Goal: Task Accomplishment & Management: Use online tool/utility

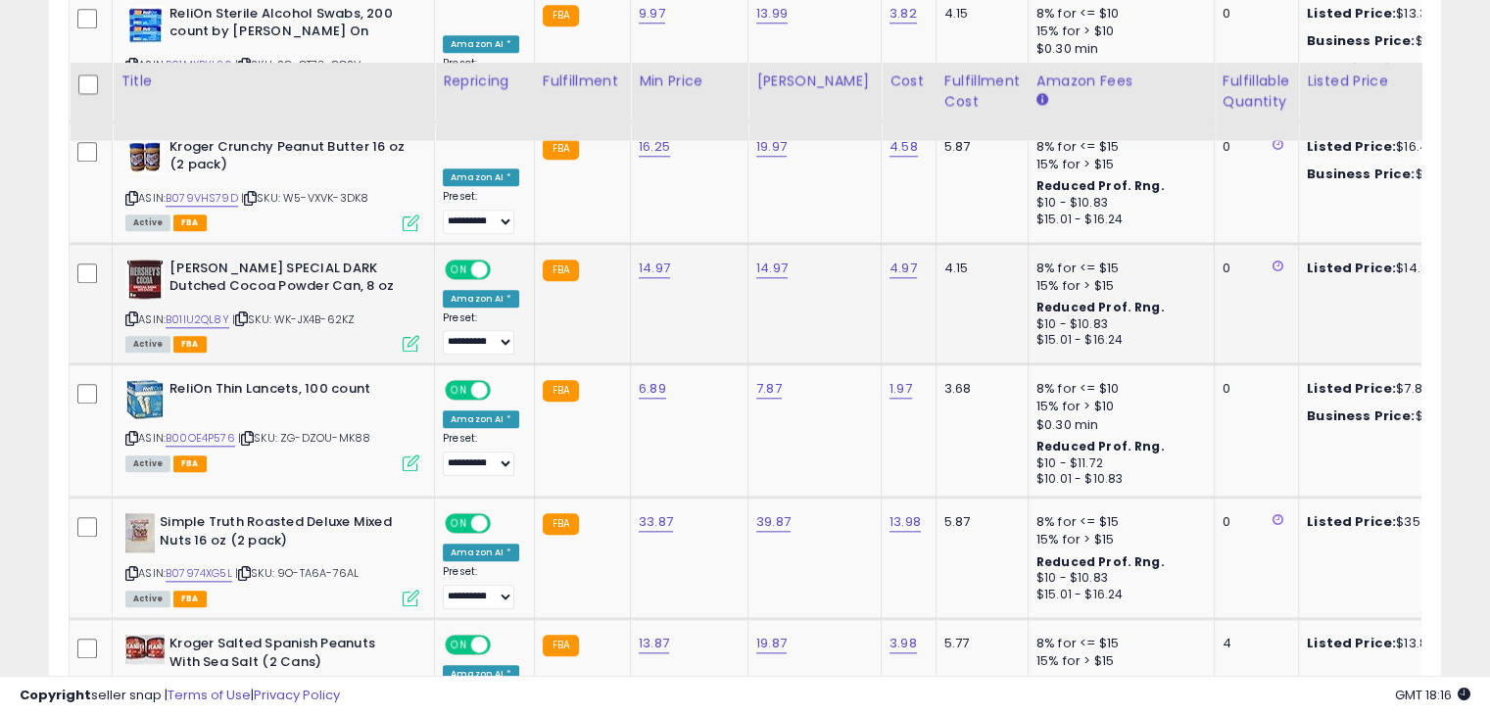
scroll to position [2058, 0]
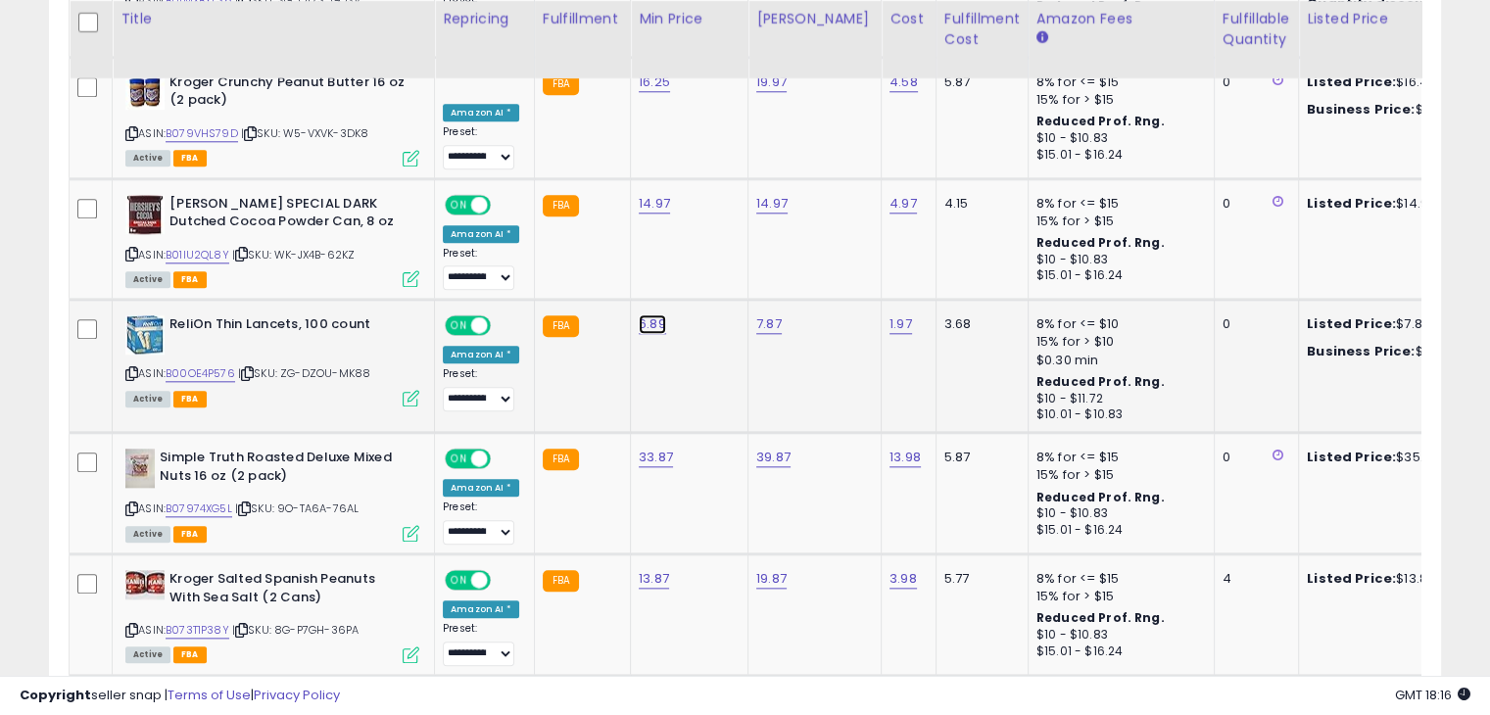
click at [639, 315] on link "6.89" at bounding box center [652, 325] width 27 height 20
type input "*"
type input "****"
click at [705, 248] on icon "submit" at bounding box center [700, 249] width 12 height 12
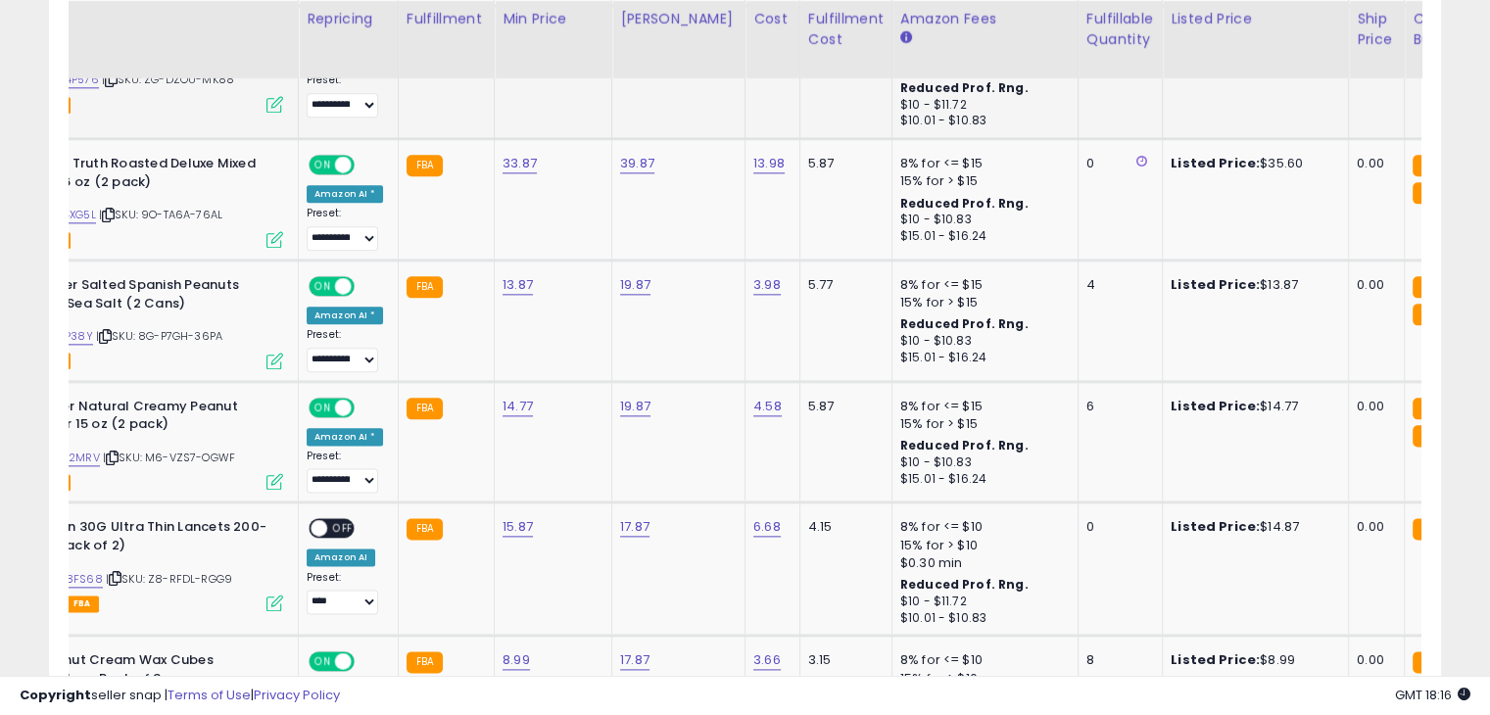
scroll to position [0, 0]
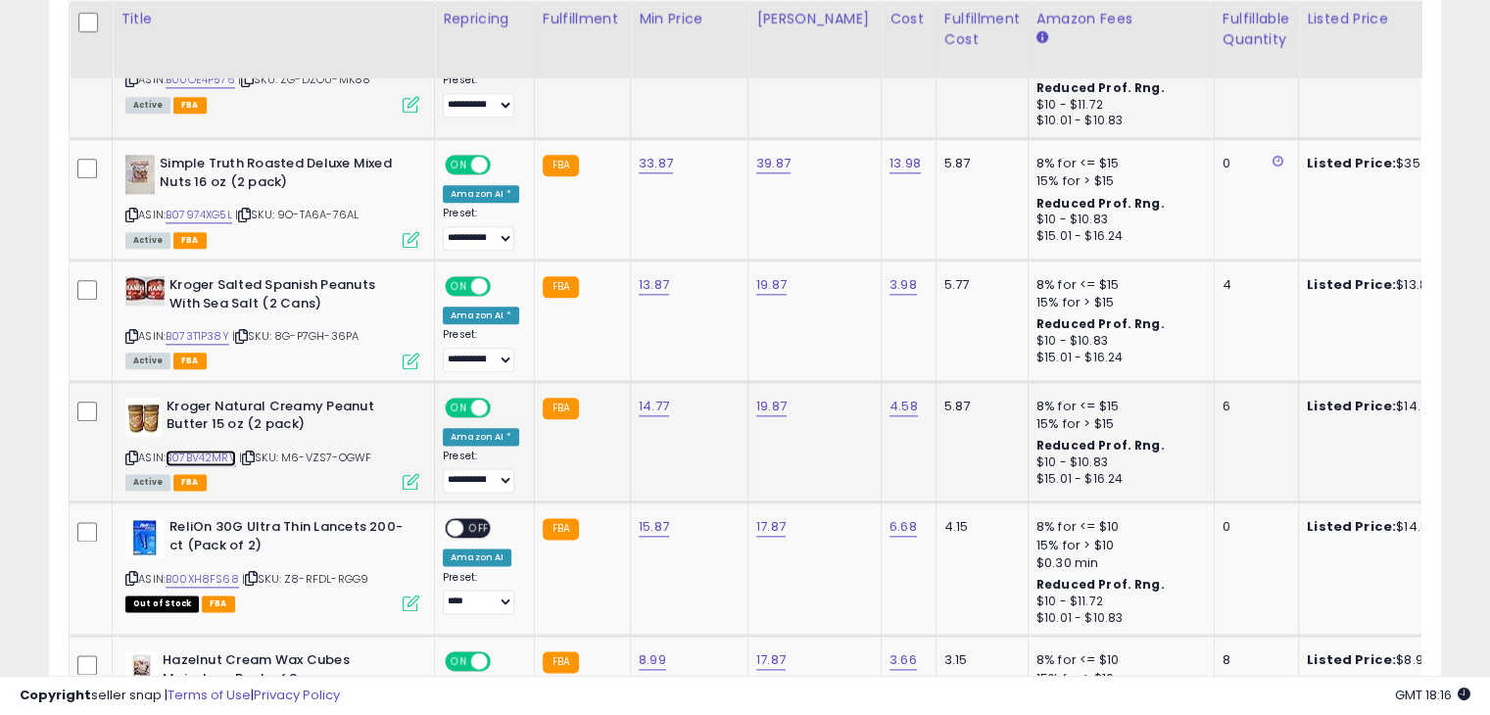
click at [210, 450] on link "B07BV42MRV" at bounding box center [201, 458] width 71 height 17
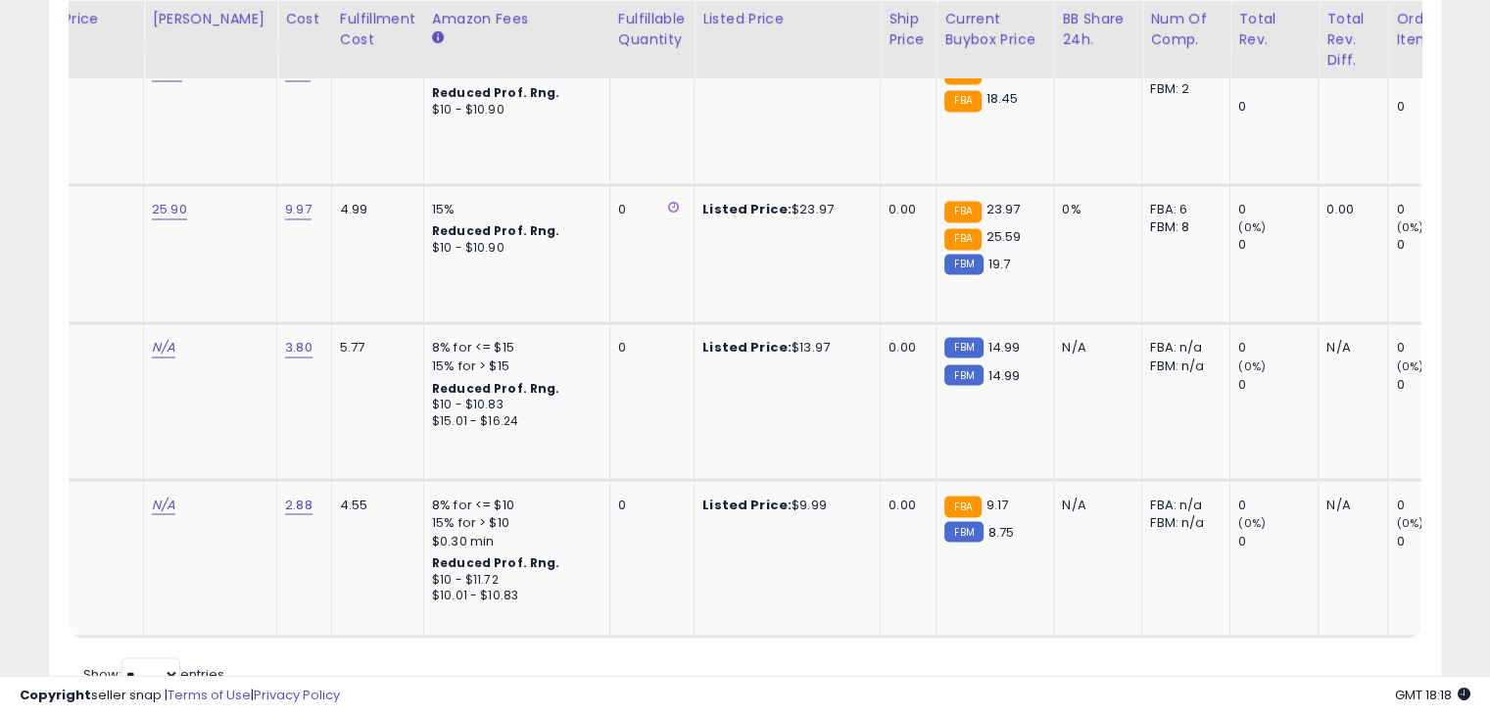
scroll to position [0, 726]
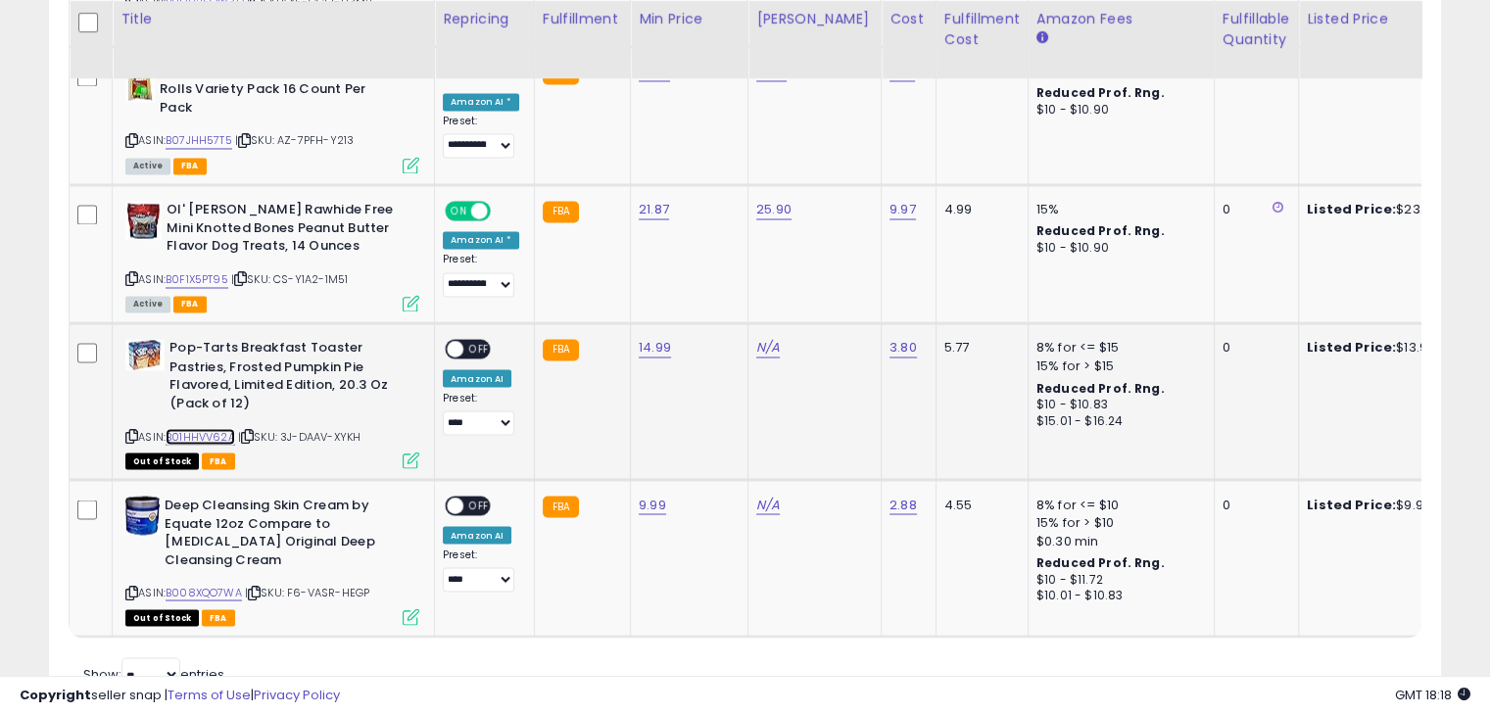
click at [215, 428] on link "B01HHVV62A" at bounding box center [201, 436] width 70 height 17
click at [195, 584] on link "B008XQO7WA" at bounding box center [204, 592] width 76 height 17
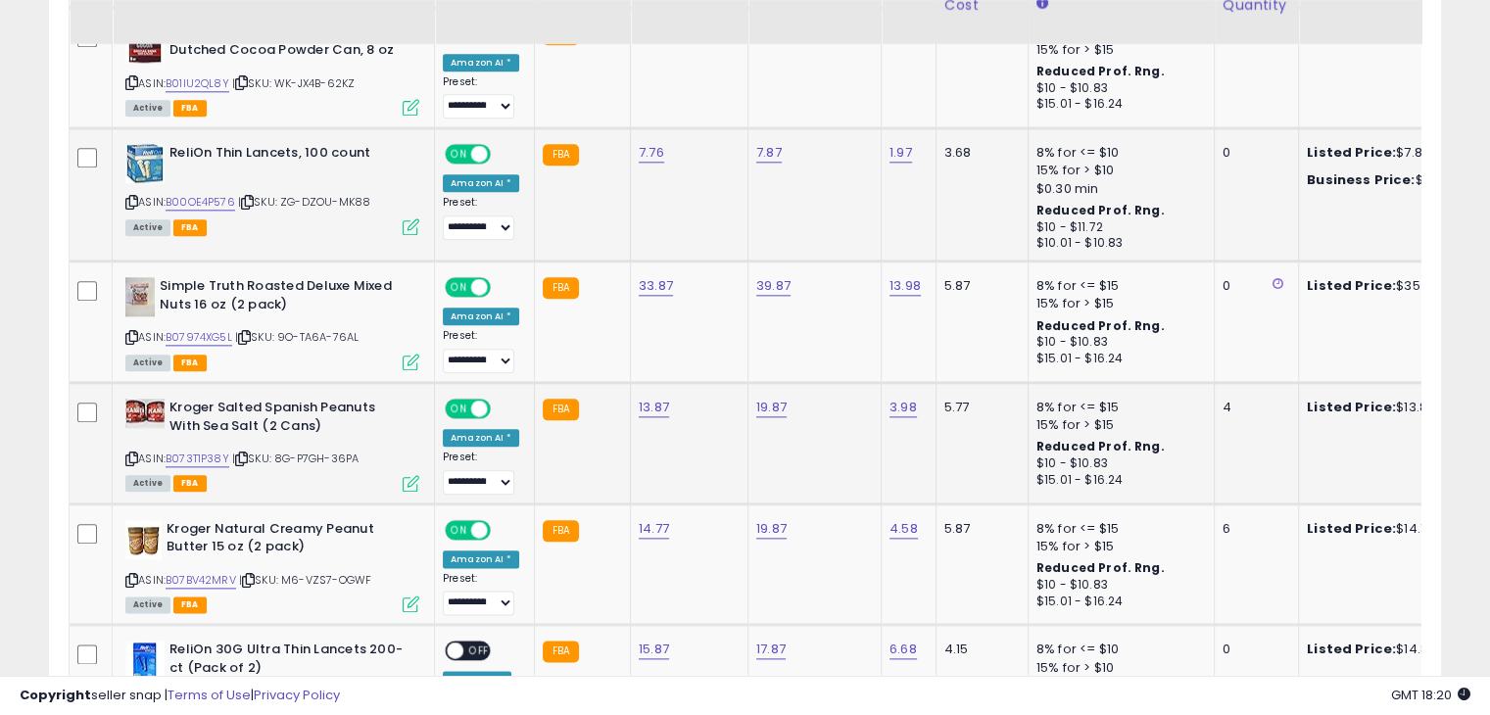
scroll to position [2195, 0]
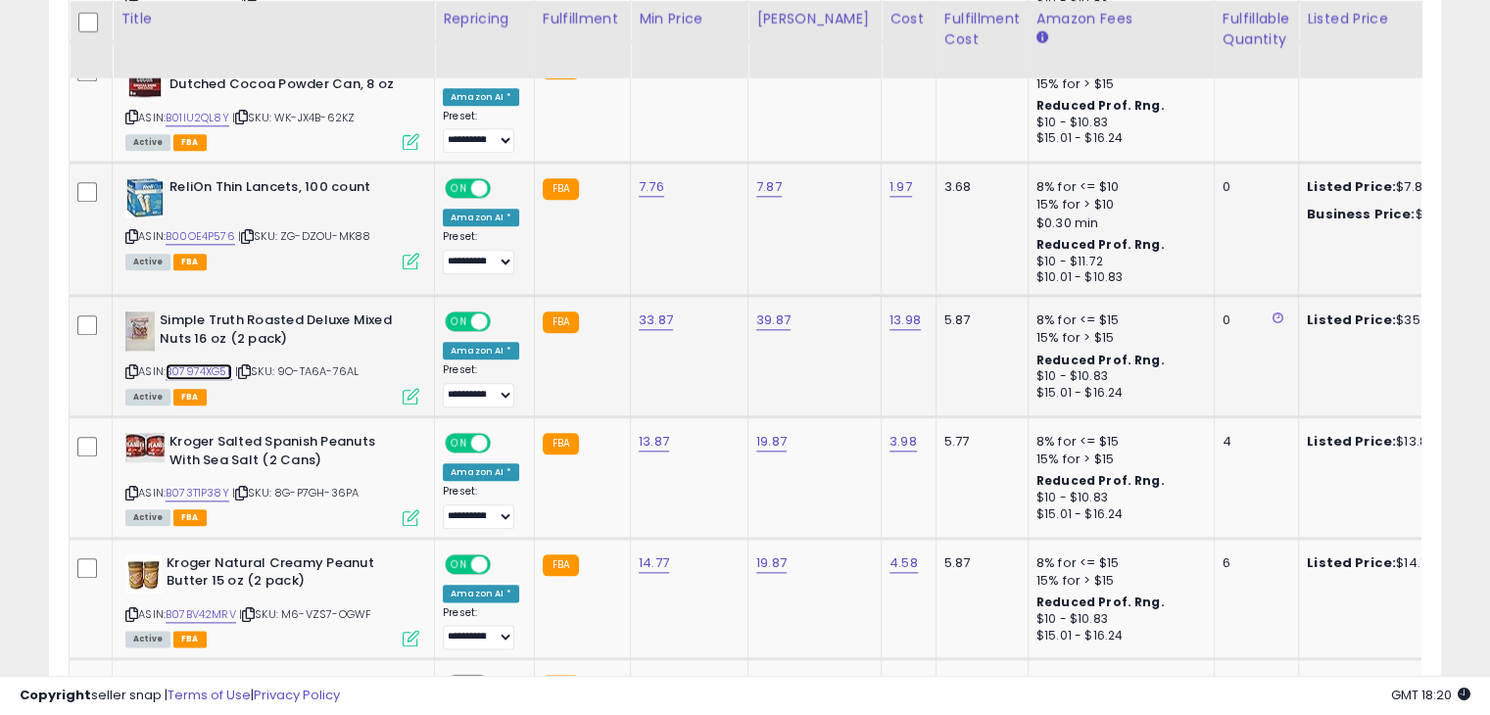
click at [205, 364] on link "B07974XG5L" at bounding box center [199, 372] width 67 height 17
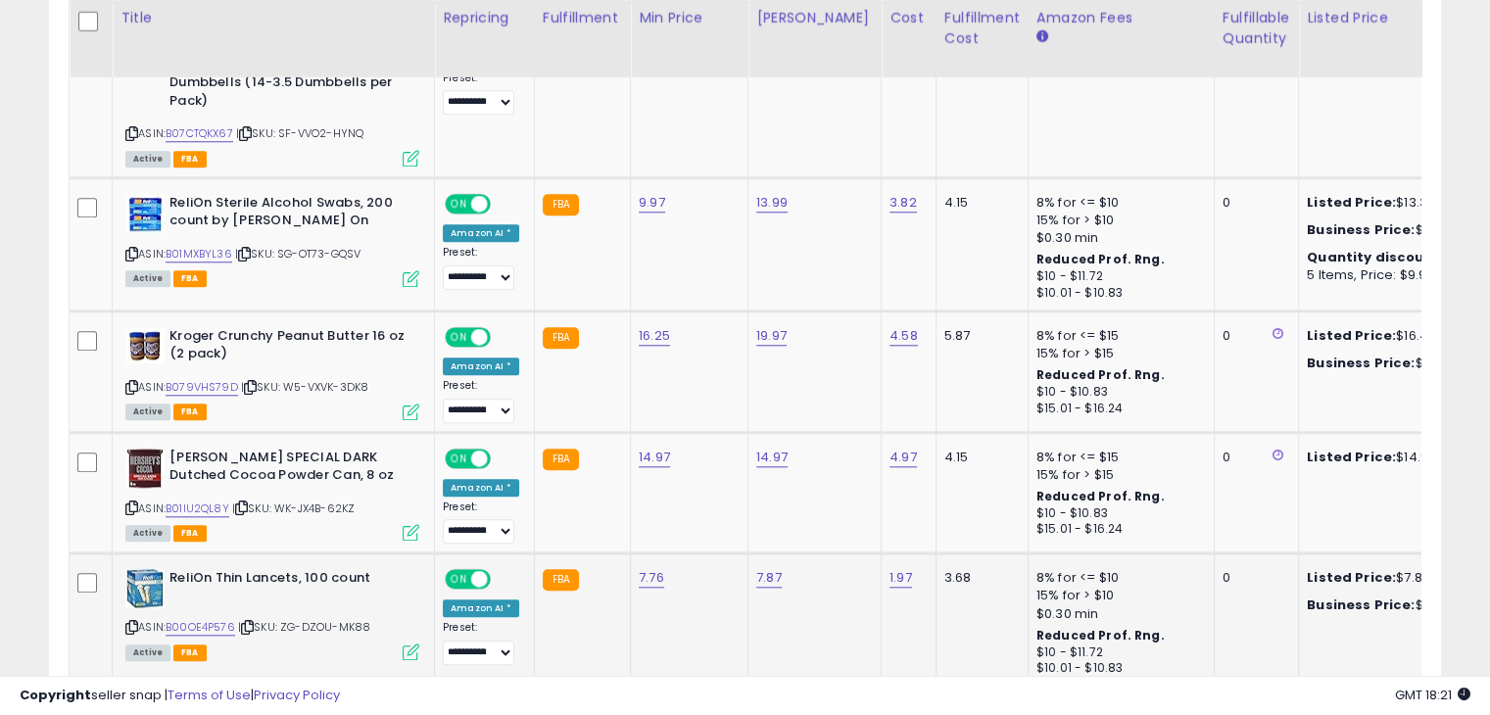
scroll to position [1803, 0]
click at [200, 502] on link "B01IU2QL8Y" at bounding box center [198, 510] width 64 height 17
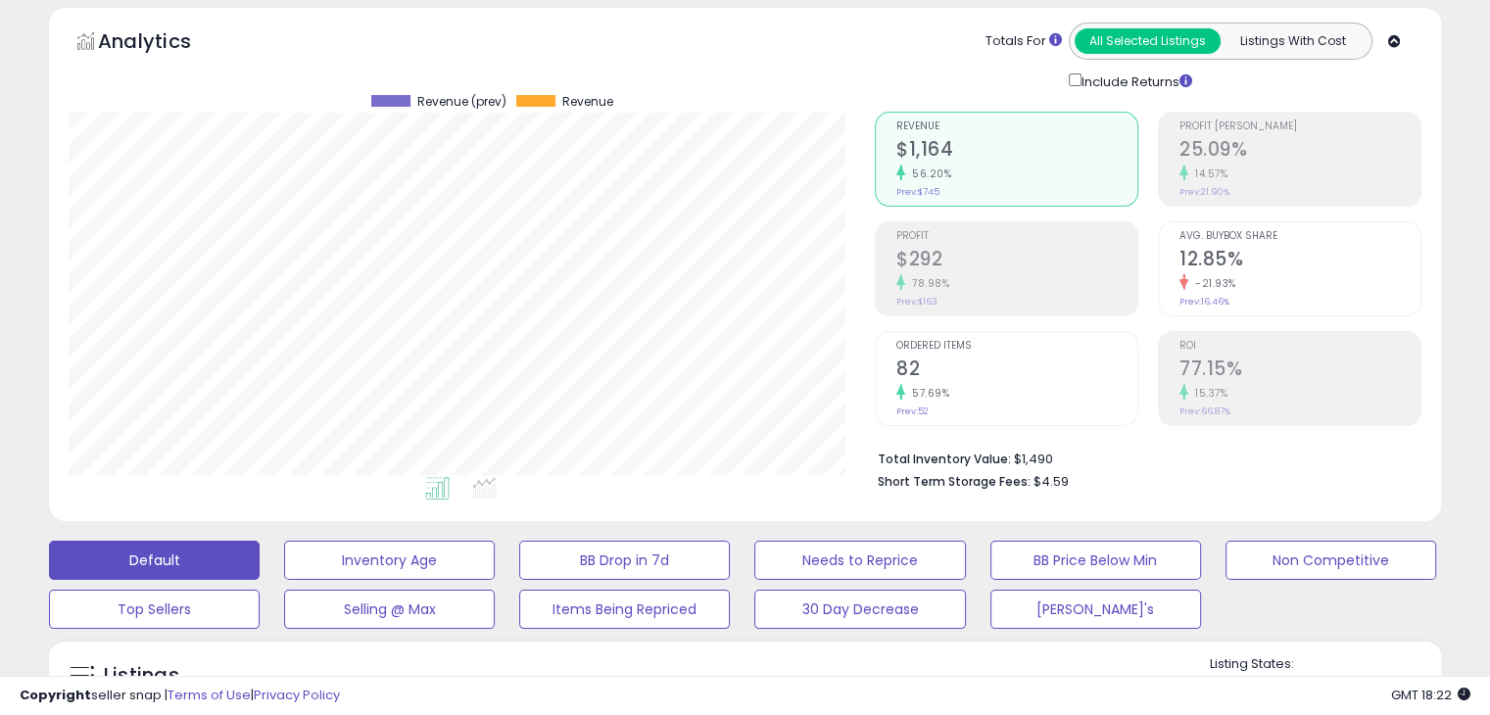
scroll to position [39, 0]
